Goal: Find specific page/section: Find specific page/section

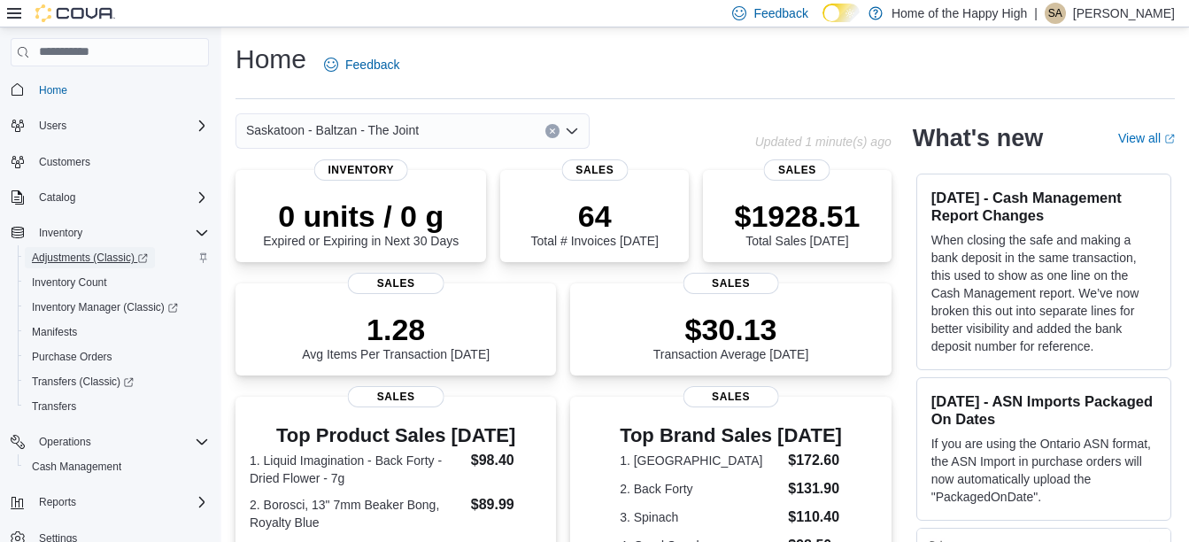
click at [63, 250] on span "Adjustments (Classic)" at bounding box center [90, 257] width 116 height 21
